Goal: Navigation & Orientation: Find specific page/section

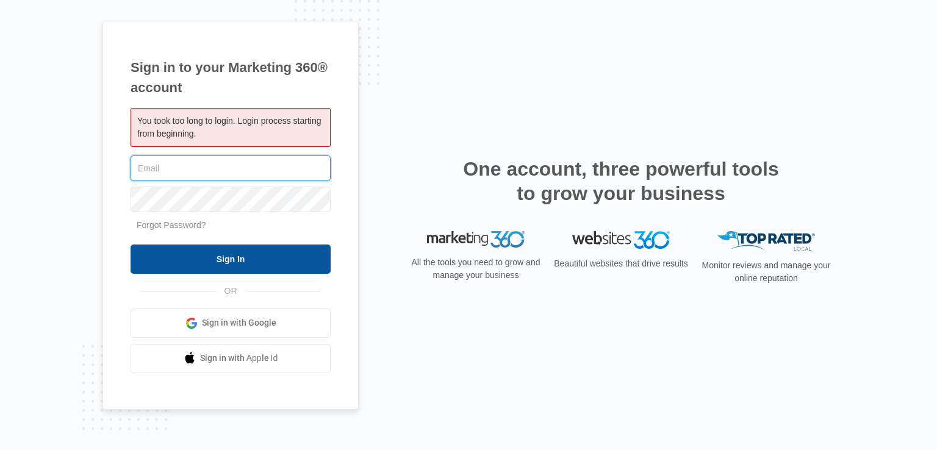
type input "[EMAIL_ADDRESS][DOMAIN_NAME]"
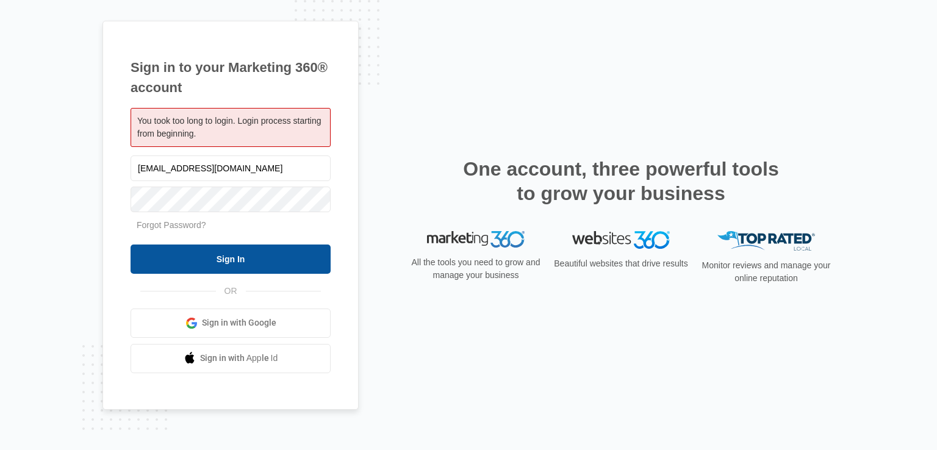
click at [207, 249] on input "Sign In" at bounding box center [231, 259] width 200 height 29
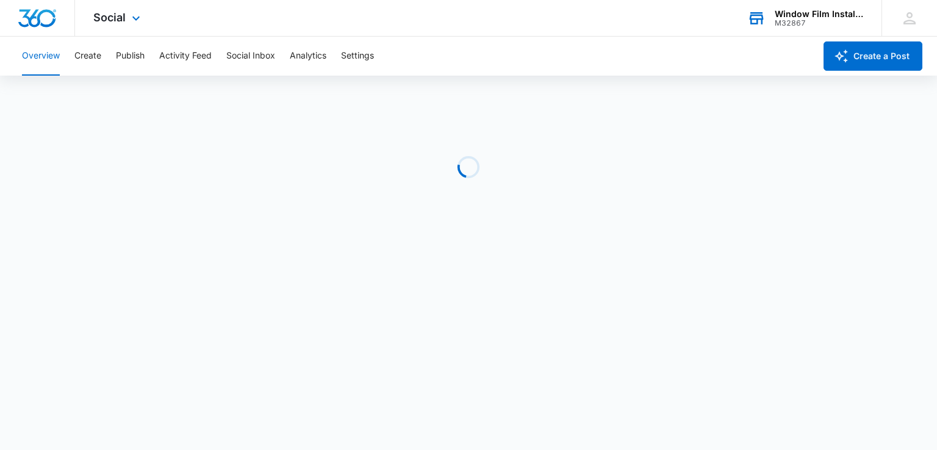
click at [816, 29] on div "Window Film Installers M32867 Your Accounts View All" at bounding box center [805, 18] width 153 height 36
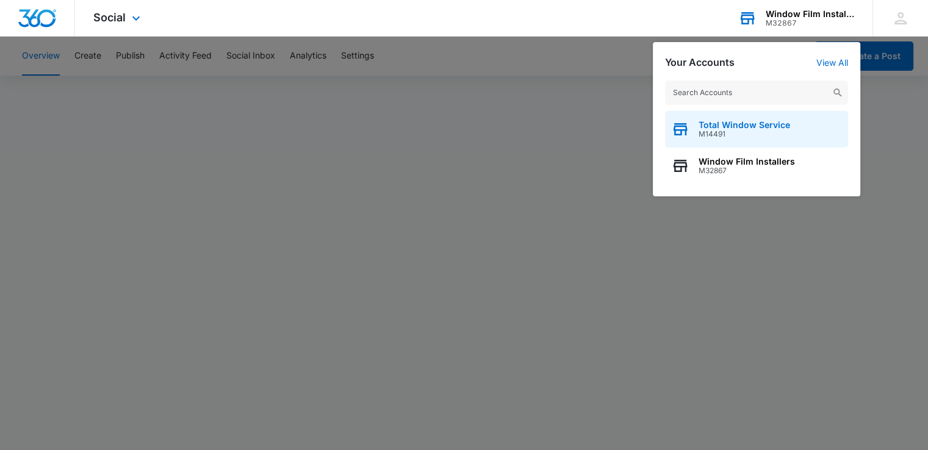
click at [736, 140] on div "Total Window Service M14491" at bounding box center [756, 129] width 183 height 37
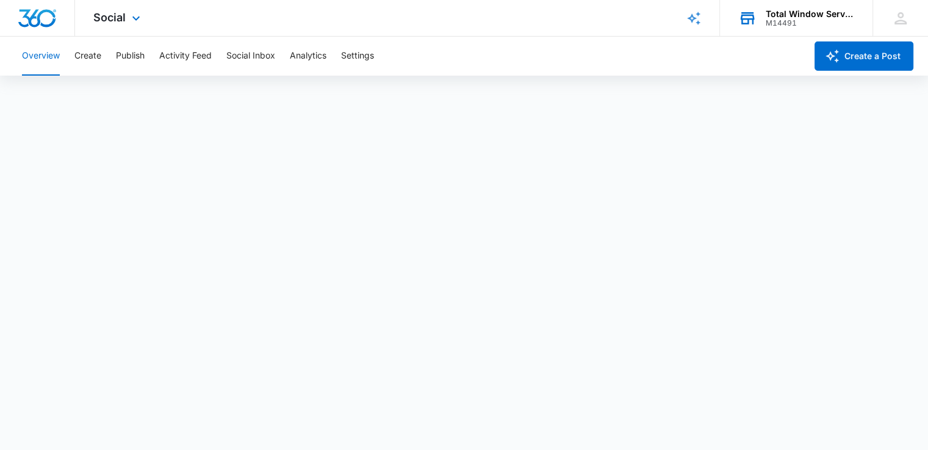
scroll to position [3, 0]
click at [798, 21] on div "M14491" at bounding box center [810, 23] width 89 height 9
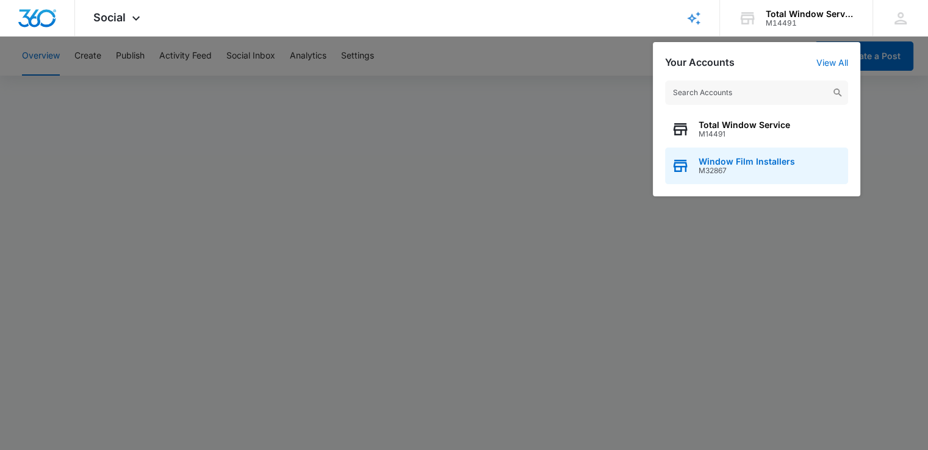
click at [742, 152] on div "Window Film Installers M32867" at bounding box center [756, 166] width 183 height 37
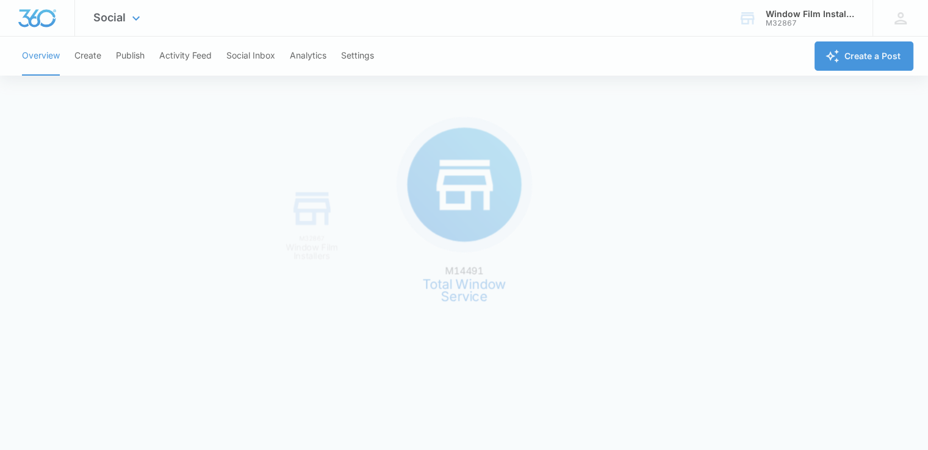
scroll to position [0, 0]
